Goal: Information Seeking & Learning: Find contact information

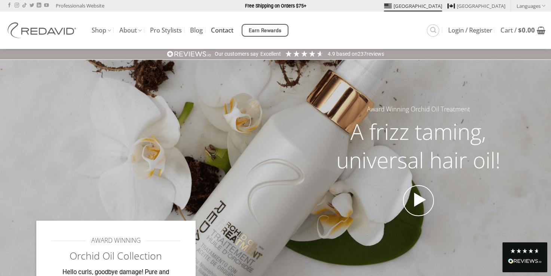
click at [227, 31] on link "Contact" at bounding box center [222, 30] width 22 height 13
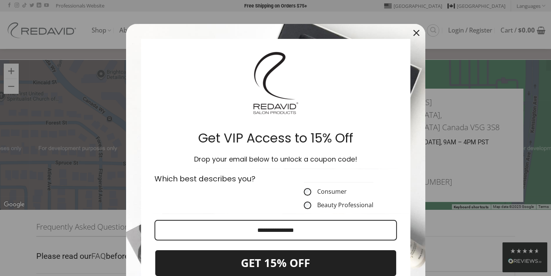
click at [413, 31] on icon "close icon" at bounding box center [416, 33] width 6 height 6
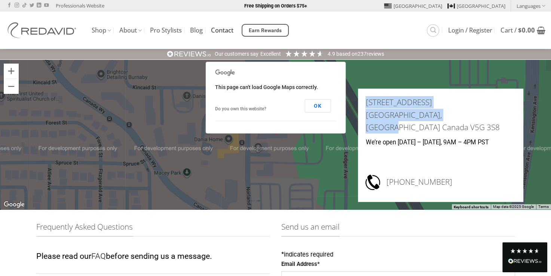
drag, startPoint x: 493, startPoint y: 127, endPoint x: 387, endPoint y: 118, distance: 105.8
click at [387, 118] on div "[STREET_ADDRESS] We’re open [DATE] – [DATE], 9AM – 4PM PST [PHONE_NUMBER]" at bounding box center [440, 145] width 165 height 113
copy h3 "[STREET_ADDRESS]"
